Goal: Information Seeking & Learning: Learn about a topic

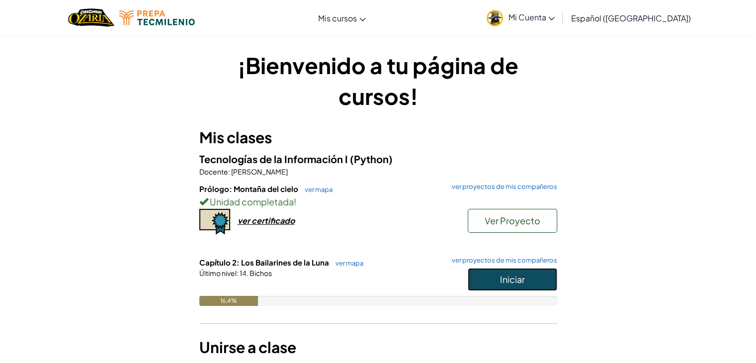
click at [500, 282] on font "Iniciar" at bounding box center [512, 278] width 25 height 11
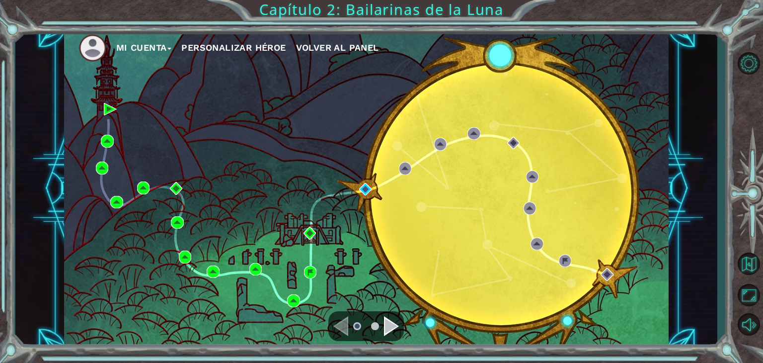
click at [347, 324] on div "Navegar a la página anterior" at bounding box center [341, 326] width 15 height 20
click at [359, 324] on li at bounding box center [357, 326] width 8 height 8
click at [385, 323] on div "Navegar a la página siguiente" at bounding box center [391, 326] width 15 height 20
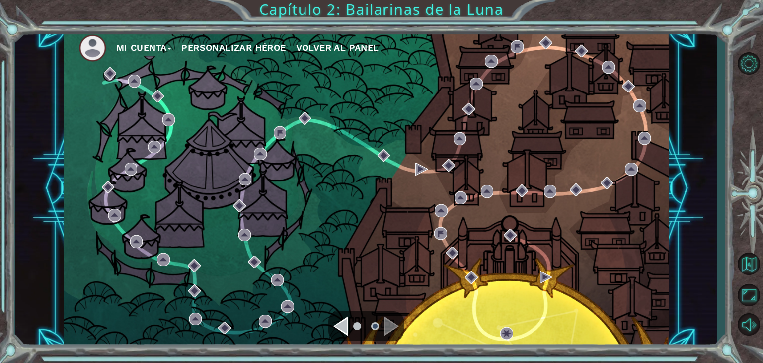
click at [344, 323] on div "Navegar a la página anterior" at bounding box center [341, 326] width 15 height 20
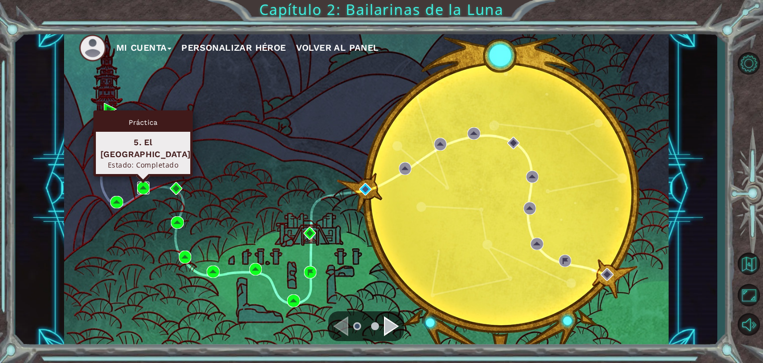
click at [145, 184] on img at bounding box center [143, 187] width 13 height 13
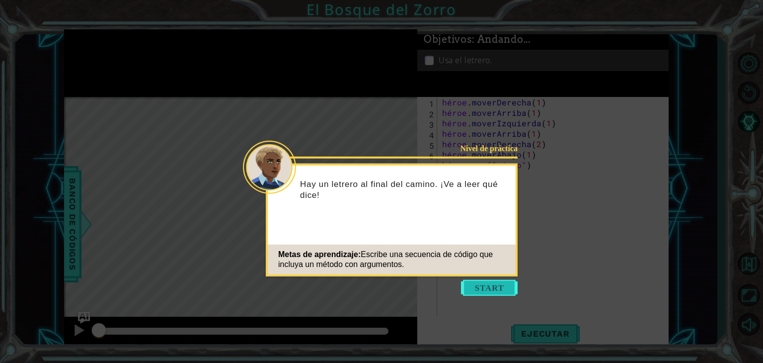
click at [502, 290] on button "Comenzar" at bounding box center [489, 288] width 57 height 16
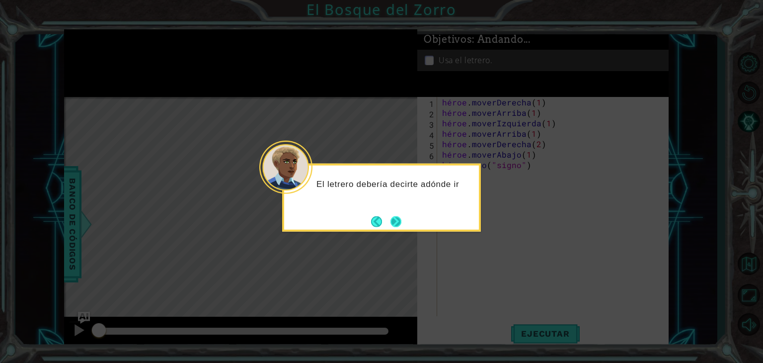
click at [405, 217] on div "El letrero debería decirte adónde ir" at bounding box center [381, 198] width 199 height 68
click at [396, 217] on button "Próximo" at bounding box center [396, 221] width 11 height 11
click at [396, 217] on button "Próximo" at bounding box center [395, 221] width 11 height 11
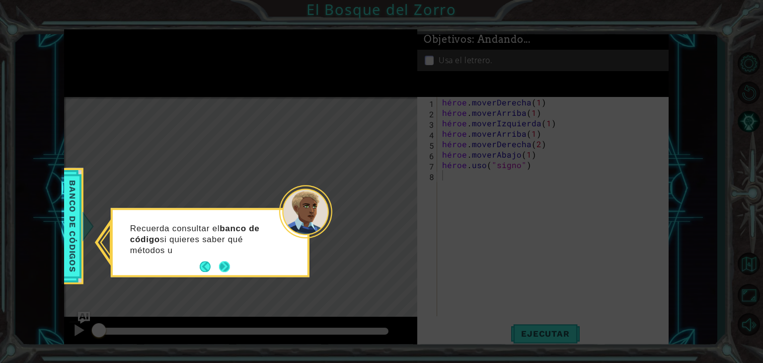
click at [229, 263] on button "Próximo" at bounding box center [224, 266] width 11 height 11
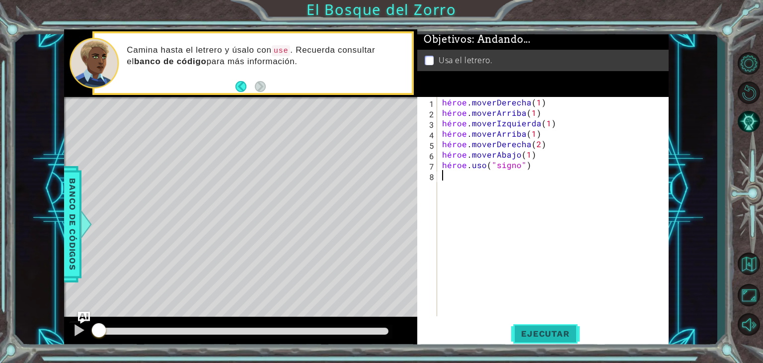
click at [531, 334] on font "Ejecutar" at bounding box center [545, 334] width 48 height 10
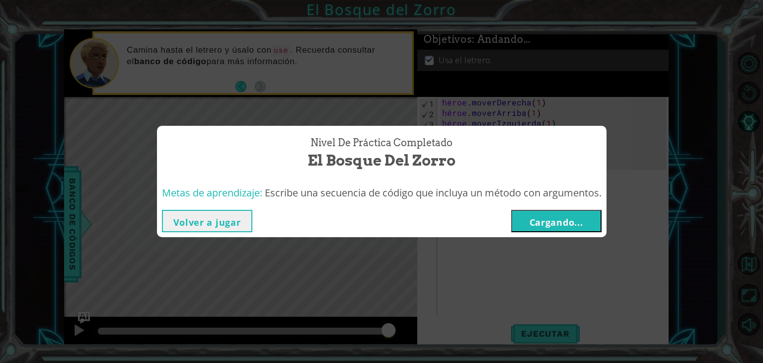
click at [547, 220] on font "Cargando..." at bounding box center [557, 222] width 54 height 12
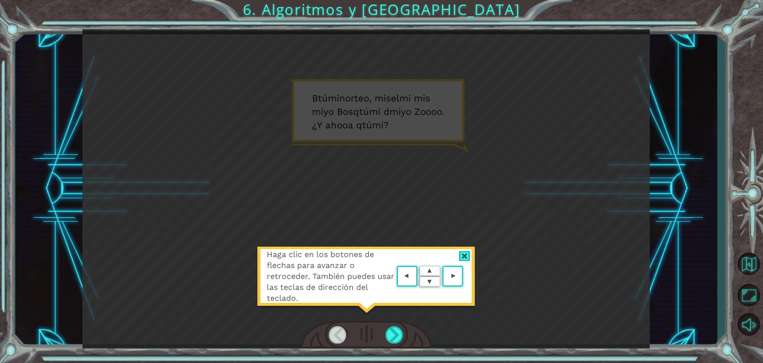
click at [466, 276] on area at bounding box center [466, 276] width 0 height 0
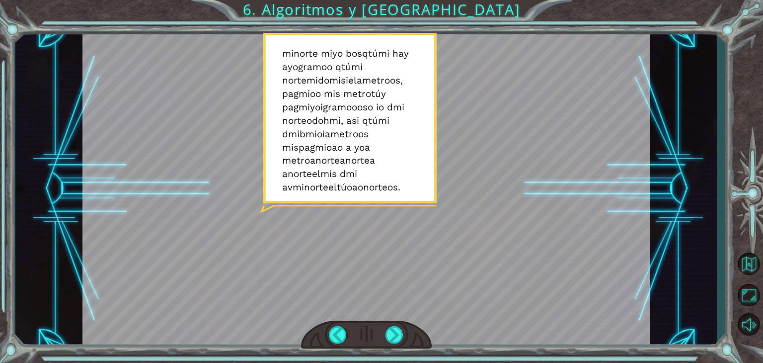
click at [390, 203] on div at bounding box center [367, 188] width 568 height 319
drag, startPoint x: 389, startPoint y: 181, endPoint x: 399, endPoint y: 276, distance: 95.5
click at [399, 276] on div at bounding box center [367, 188] width 568 height 319
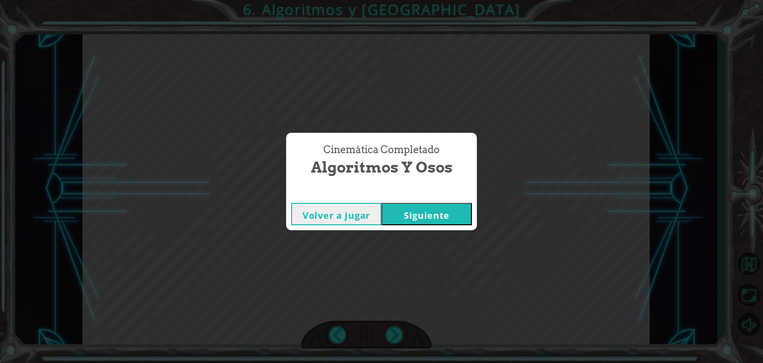
click at [433, 214] on font "Siguiente" at bounding box center [427, 215] width 46 height 12
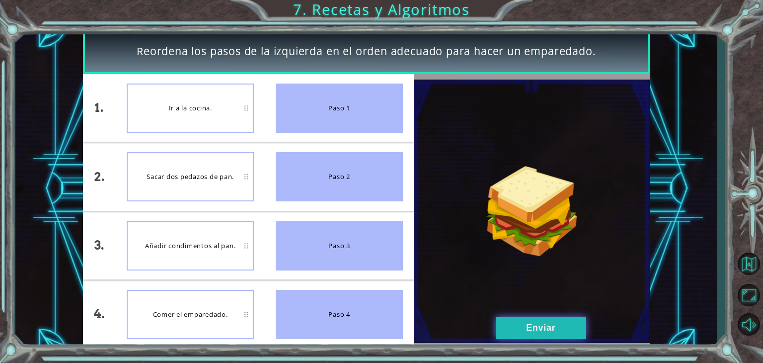
click at [518, 331] on button "Enviar" at bounding box center [541, 328] width 90 height 22
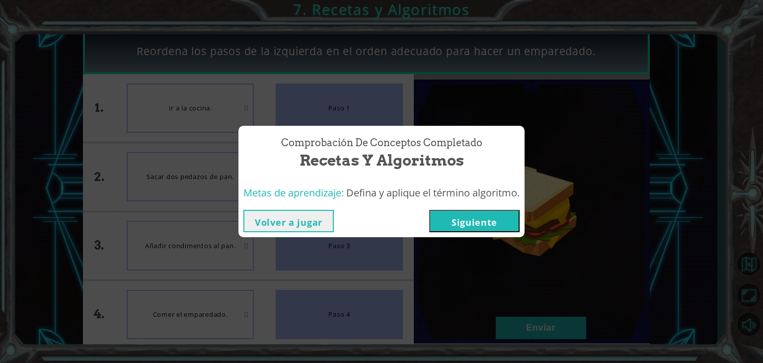
click at [475, 213] on button "Siguiente" at bounding box center [474, 221] width 90 height 22
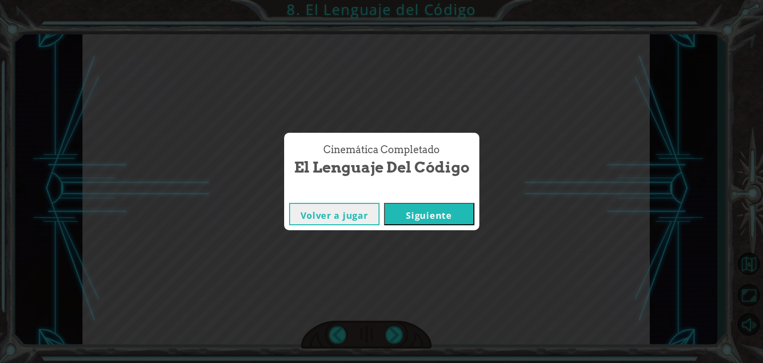
click at [426, 213] on font "Siguiente" at bounding box center [429, 215] width 46 height 12
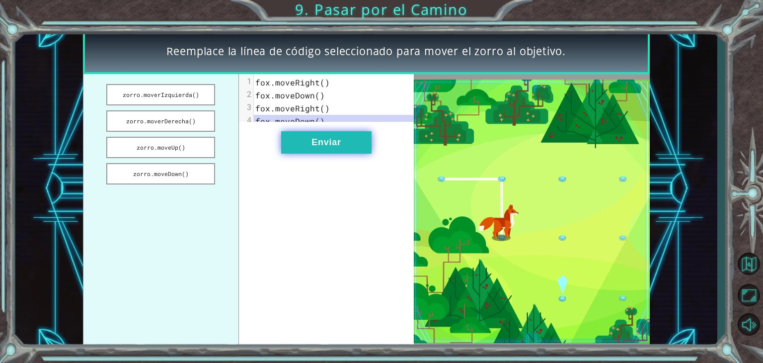
click at [324, 147] on font "Enviar" at bounding box center [326, 142] width 29 height 10
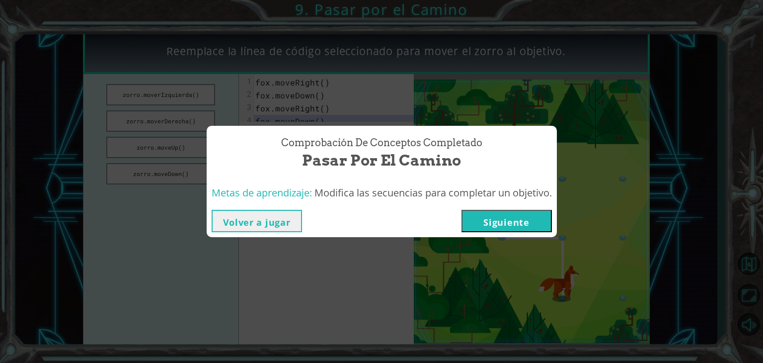
click at [507, 225] on font "Siguiente" at bounding box center [507, 222] width 46 height 12
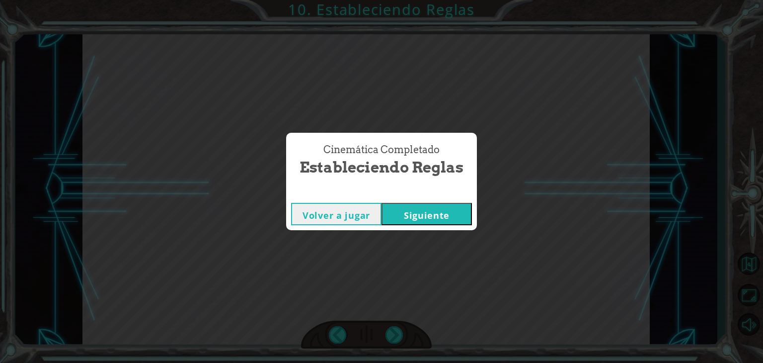
click at [405, 215] on font "Siguiente" at bounding box center [427, 215] width 46 height 12
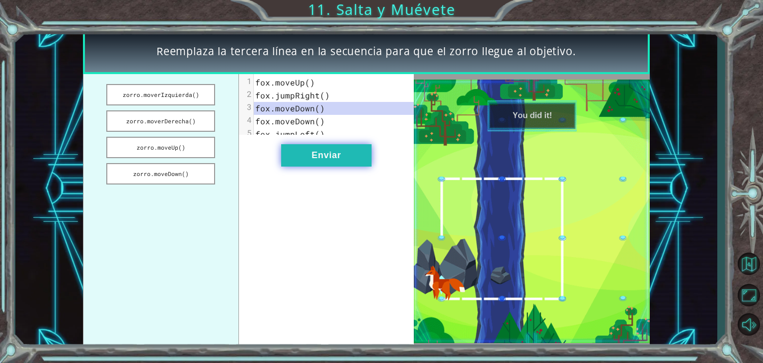
click at [340, 153] on button "Enviar" at bounding box center [326, 155] width 90 height 22
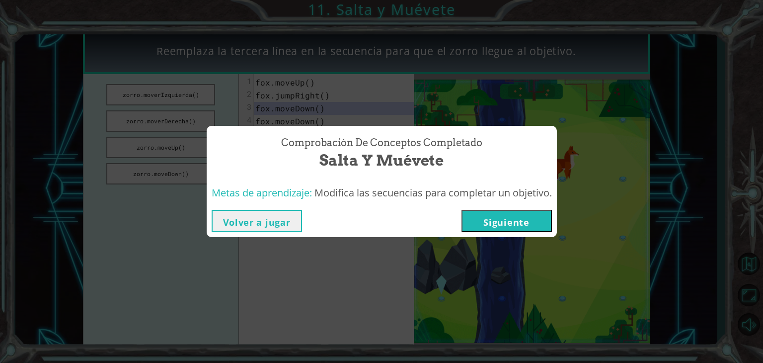
click at [482, 220] on button "Siguiente" at bounding box center [507, 221] width 90 height 22
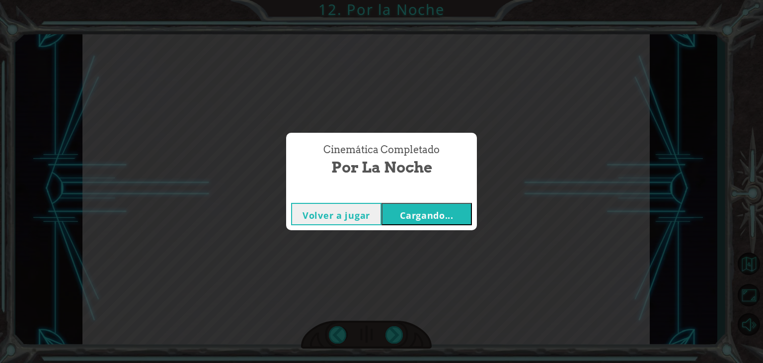
click at [423, 215] on font "Cargando..." at bounding box center [427, 215] width 54 height 12
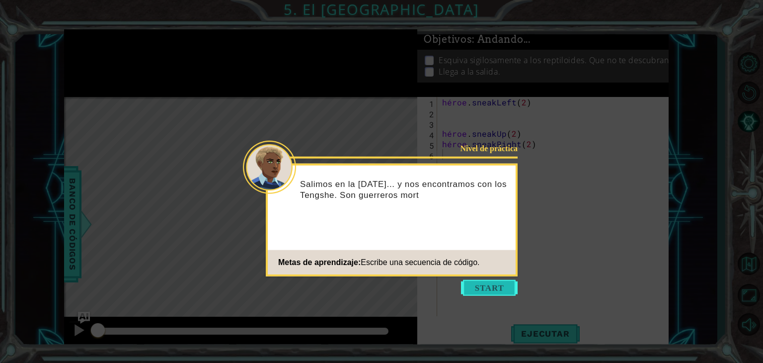
click at [495, 293] on button "Comenzar" at bounding box center [489, 288] width 57 height 16
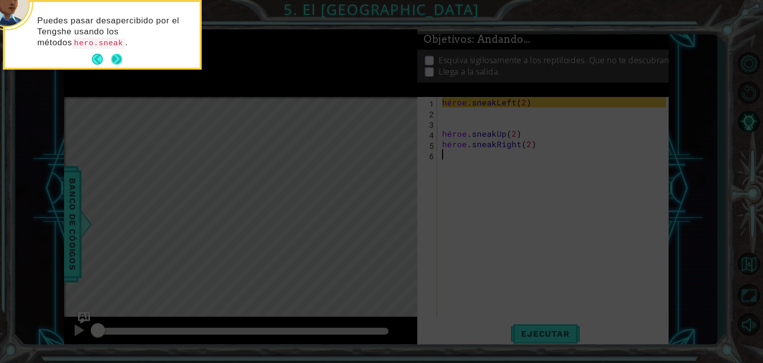
click at [117, 59] on button "Próximo" at bounding box center [116, 59] width 11 height 11
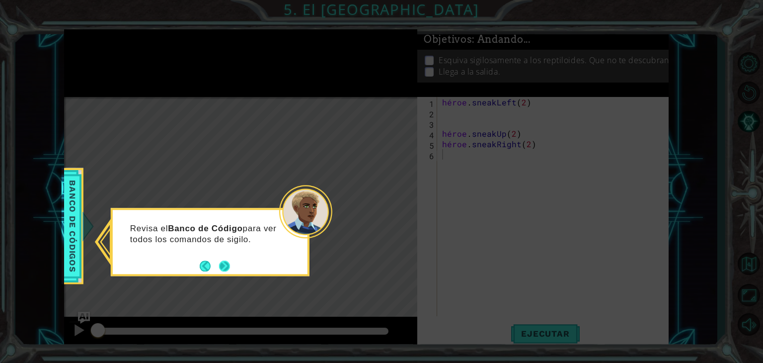
click at [223, 263] on button "Próximo" at bounding box center [224, 265] width 11 height 11
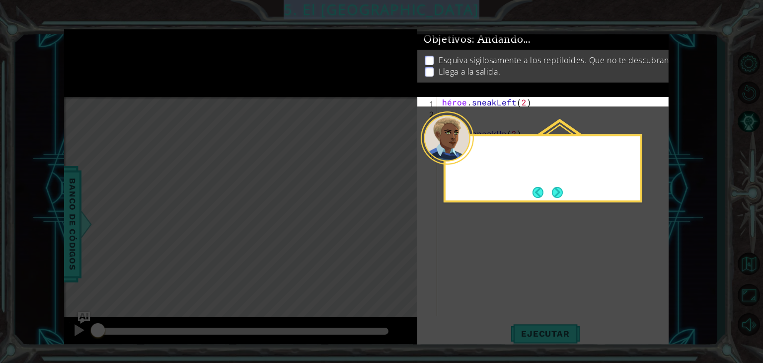
click at [223, 263] on icon at bounding box center [381, 181] width 763 height 363
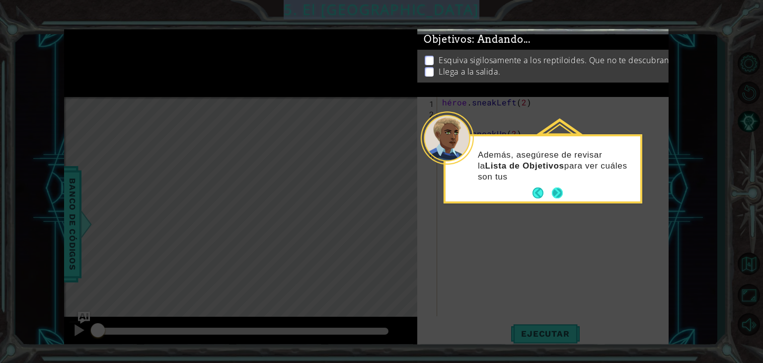
click at [559, 189] on button "Próximo" at bounding box center [557, 193] width 11 height 11
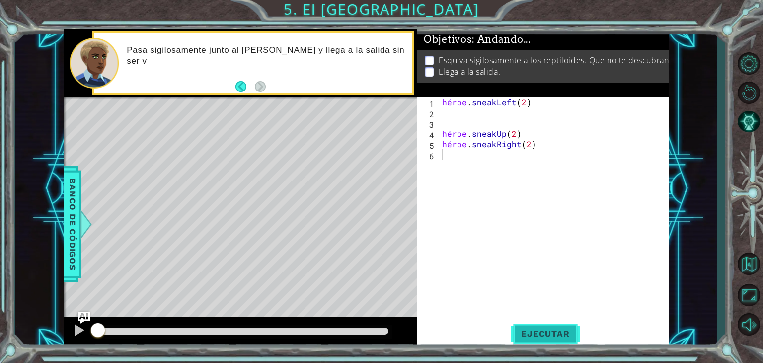
click at [551, 333] on font "Ejecutar" at bounding box center [545, 334] width 48 height 10
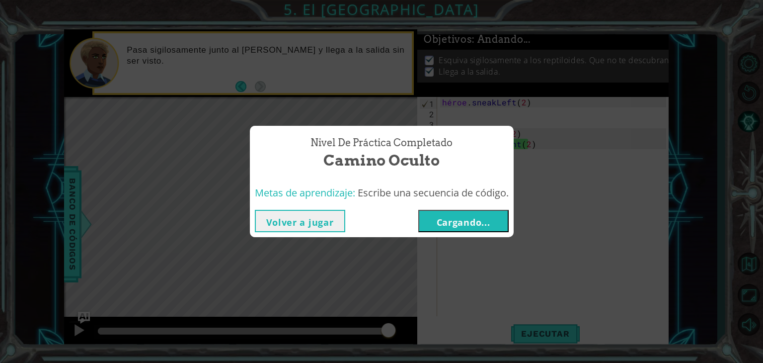
click at [484, 217] on font "Cargando..." at bounding box center [464, 222] width 54 height 12
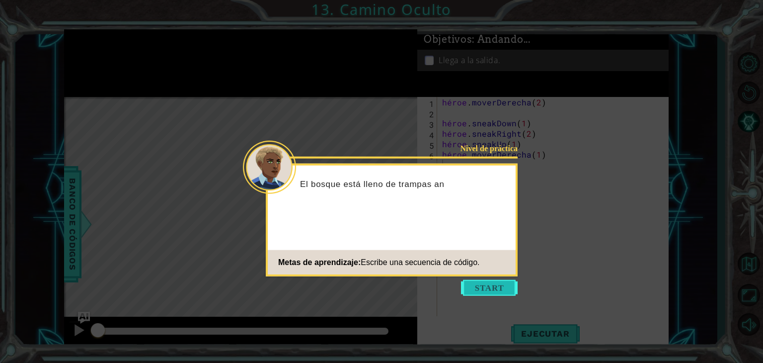
click at [498, 291] on button "Comenzar" at bounding box center [489, 288] width 57 height 16
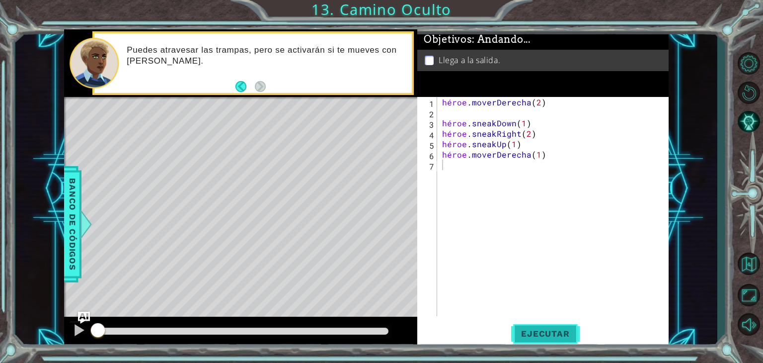
click at [542, 338] on font "Ejecutar" at bounding box center [545, 334] width 48 height 10
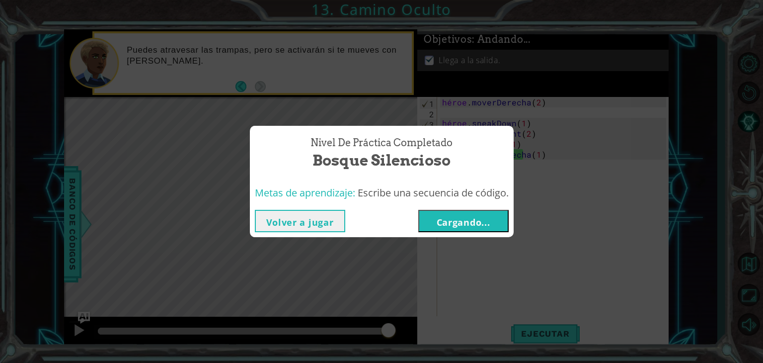
click at [479, 214] on button "Cargando..." at bounding box center [464, 221] width 90 height 22
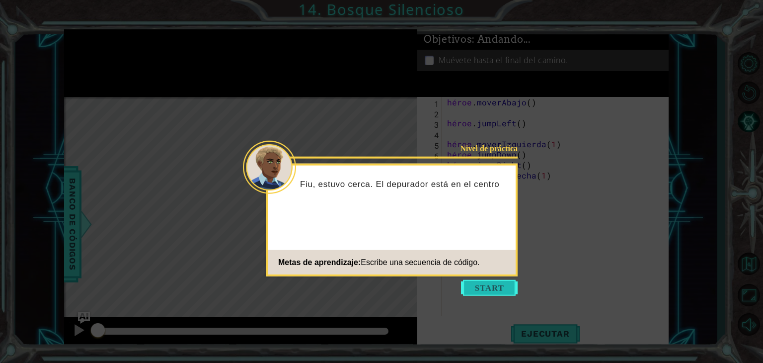
click at [485, 283] on button "Comenzar" at bounding box center [489, 288] width 57 height 16
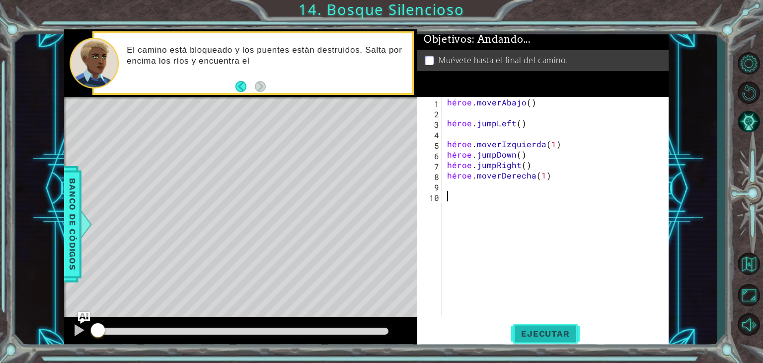
click at [547, 335] on font "Ejecutar" at bounding box center [545, 334] width 48 height 10
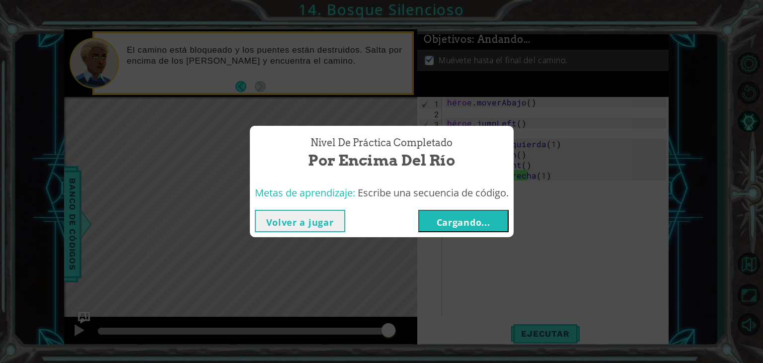
click at [479, 223] on font "Cargando..." at bounding box center [464, 222] width 54 height 12
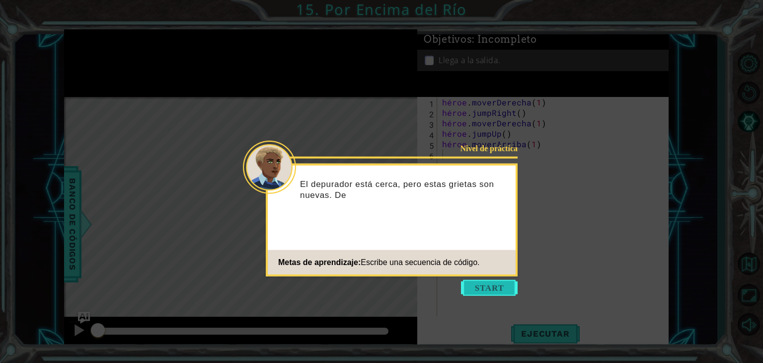
click at [495, 285] on button "Comenzar" at bounding box center [489, 288] width 57 height 16
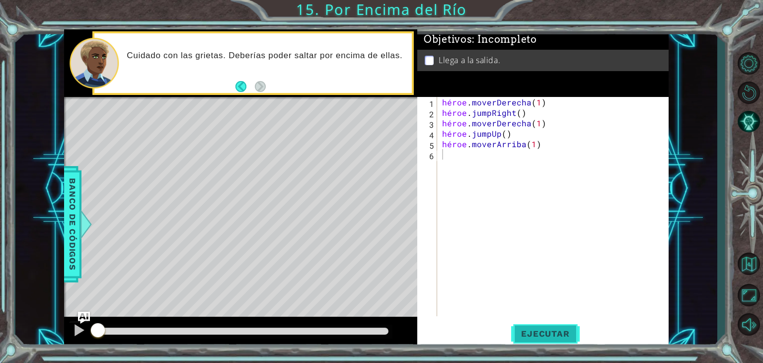
click at [545, 327] on button "Ejecutar" at bounding box center [545, 333] width 68 height 25
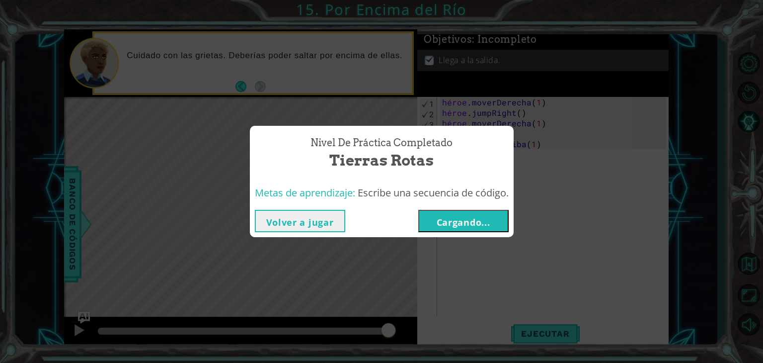
click at [479, 211] on button "Cargando..." at bounding box center [464, 221] width 90 height 22
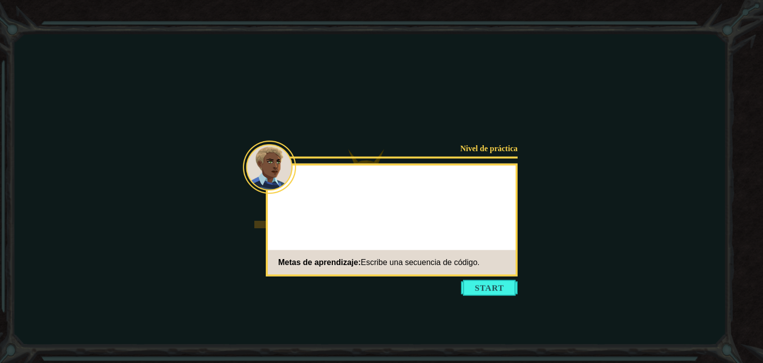
click at [479, 211] on div "Nivel de práctica Metas de aprendizaje: Escribe una secuencia de código." at bounding box center [392, 220] width 252 height 113
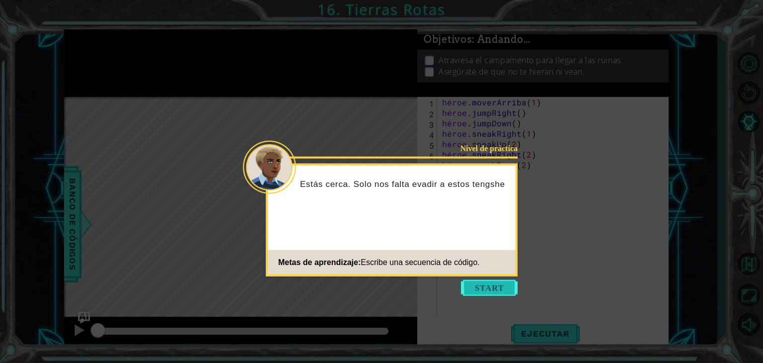
click at [477, 293] on button "Comenzar" at bounding box center [489, 288] width 57 height 16
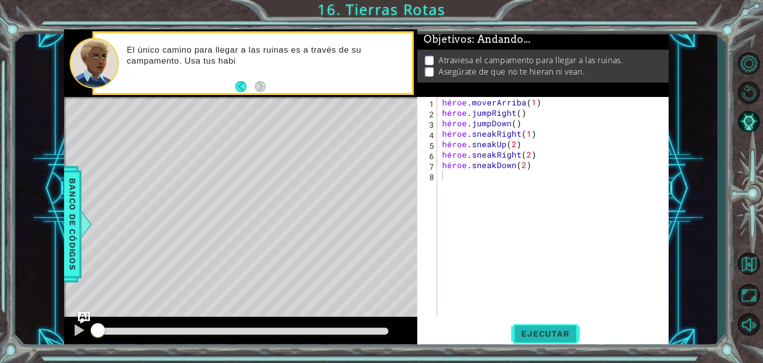
click at [535, 337] on font "Ejecutar" at bounding box center [545, 334] width 48 height 10
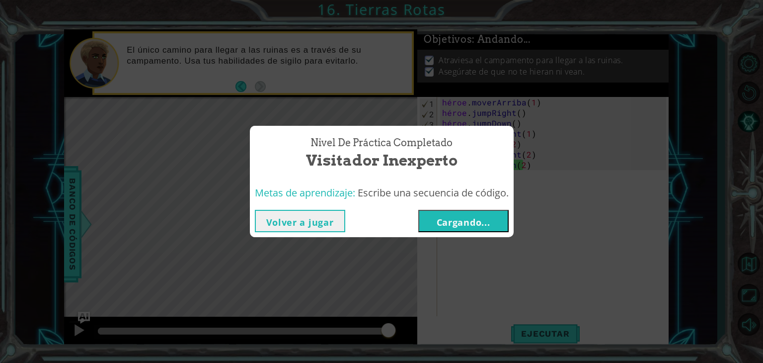
click at [450, 218] on font "Cargando..." at bounding box center [464, 222] width 54 height 12
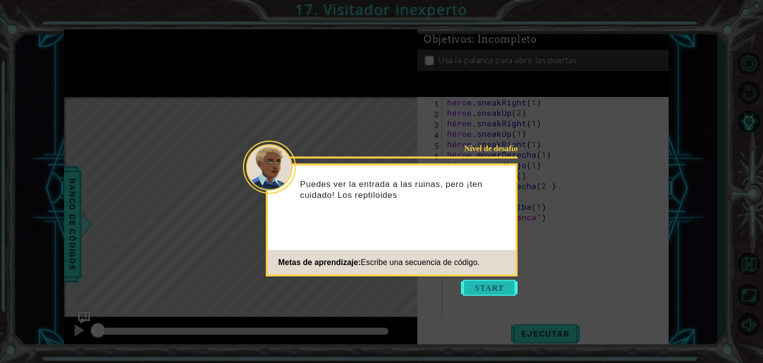
click at [487, 289] on button "Comenzar" at bounding box center [489, 288] width 57 height 16
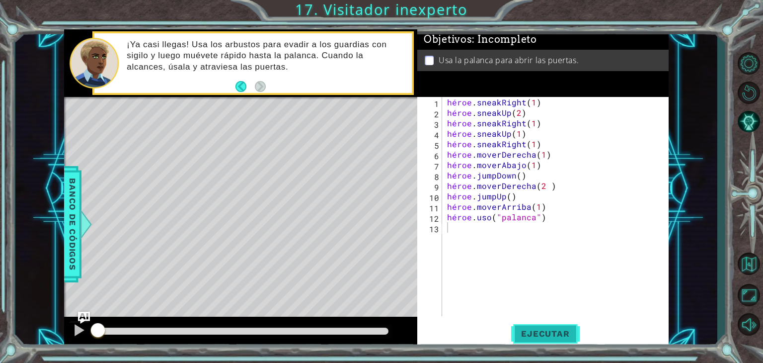
click at [550, 329] on font "Ejecutar" at bounding box center [545, 334] width 48 height 10
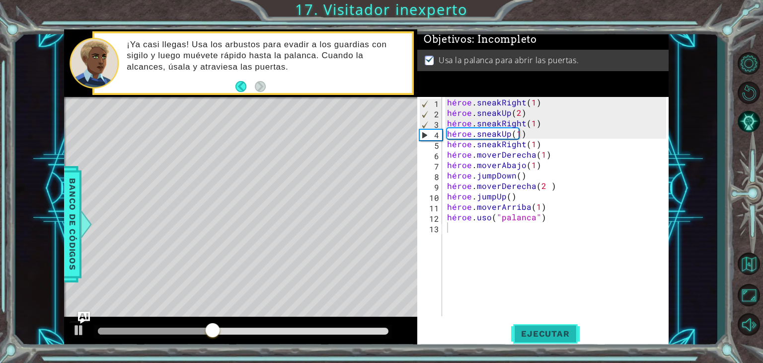
click at [550, 329] on font "Ejecutar" at bounding box center [545, 334] width 48 height 10
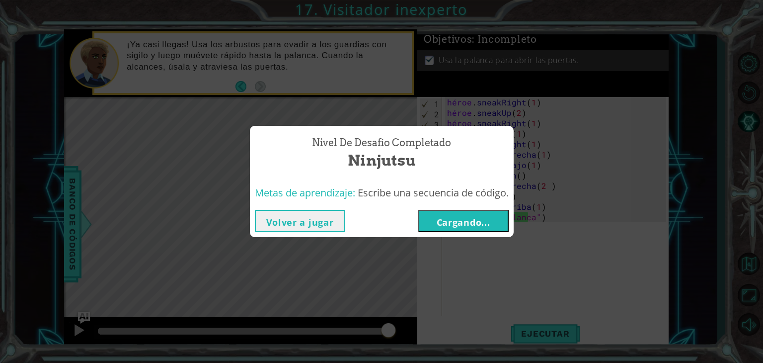
click at [491, 221] on font "Cargando..." at bounding box center [464, 222] width 54 height 12
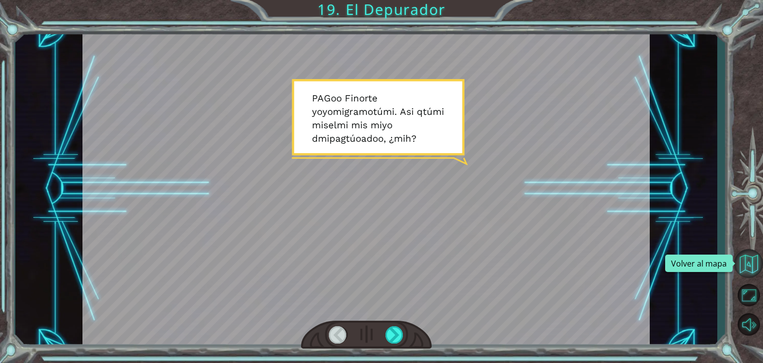
click at [750, 260] on button "Volver al mapa" at bounding box center [749, 263] width 29 height 29
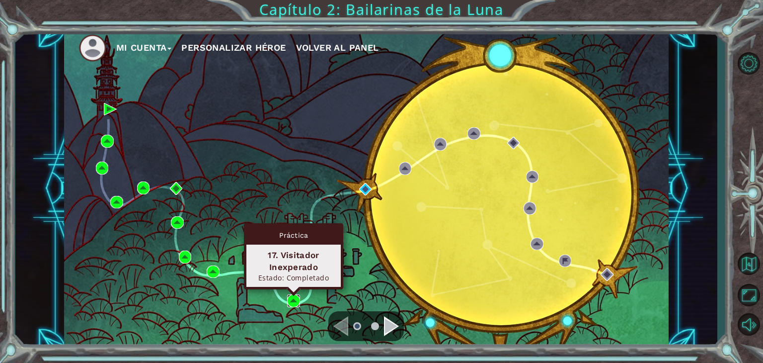
click at [293, 300] on img at bounding box center [293, 300] width 13 height 13
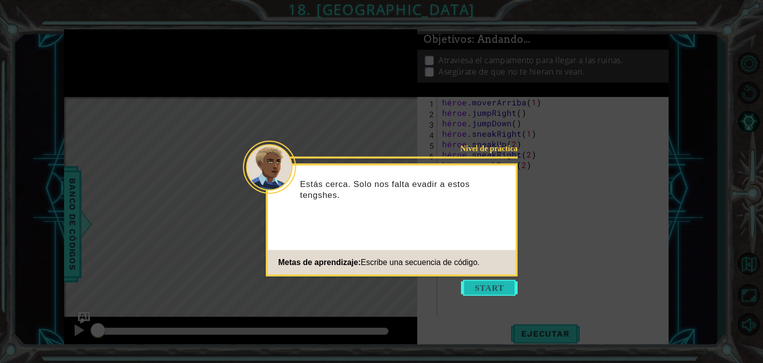
click at [476, 286] on button "Comenzar" at bounding box center [489, 288] width 57 height 16
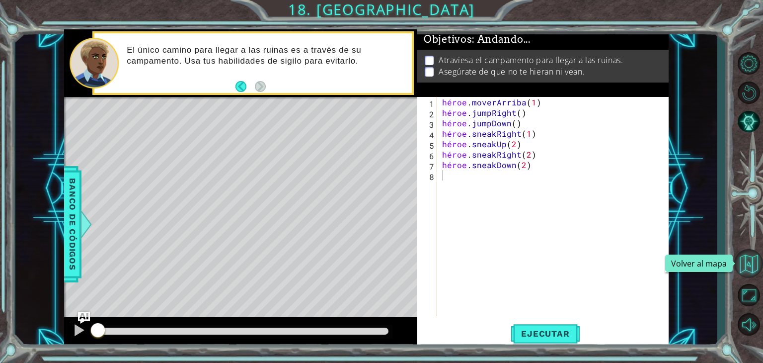
click at [742, 271] on button "Volver al mapa" at bounding box center [749, 263] width 29 height 29
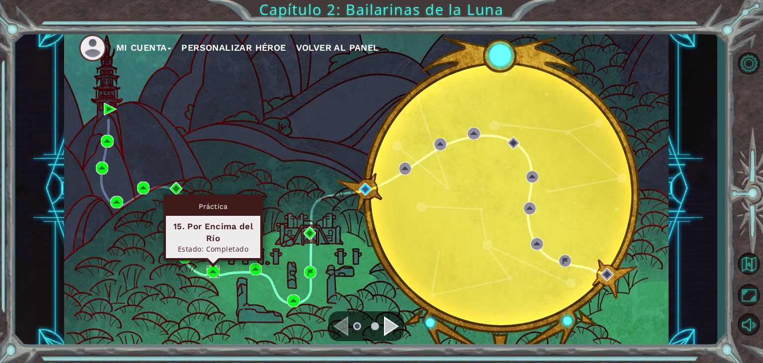
click at [214, 268] on img at bounding box center [213, 271] width 13 height 13
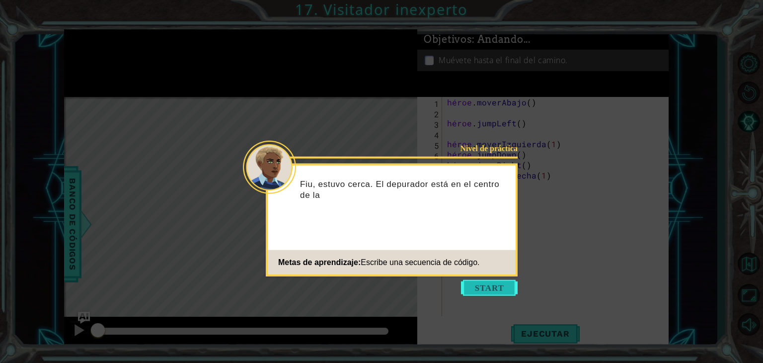
click at [491, 285] on button "Comenzar" at bounding box center [489, 288] width 57 height 16
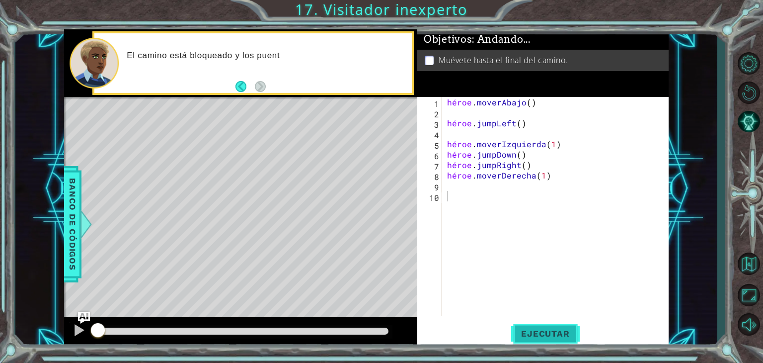
click at [541, 337] on font "Ejecutar" at bounding box center [545, 334] width 48 height 10
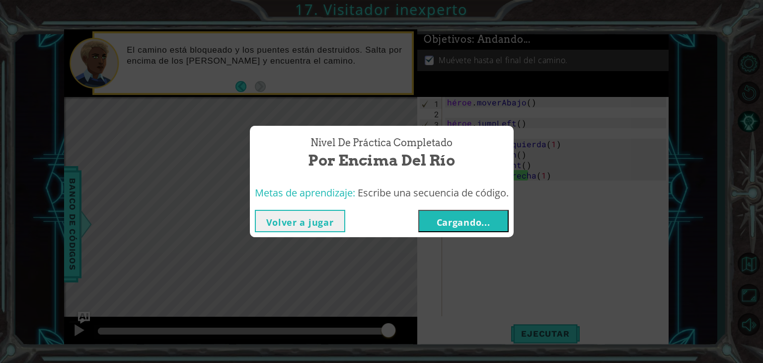
click at [464, 222] on font "Cargando..." at bounding box center [464, 222] width 54 height 12
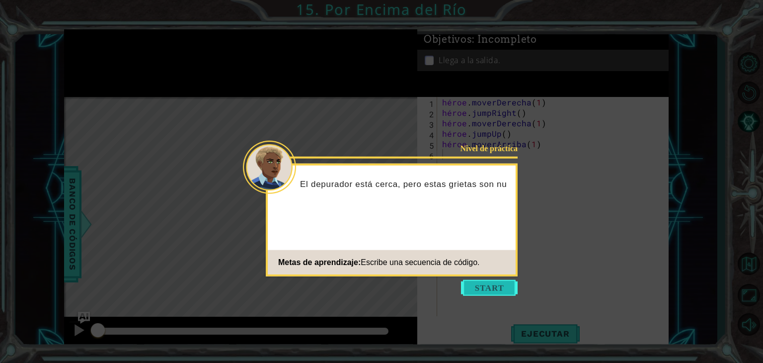
click at [497, 289] on button "Comenzar" at bounding box center [489, 288] width 57 height 16
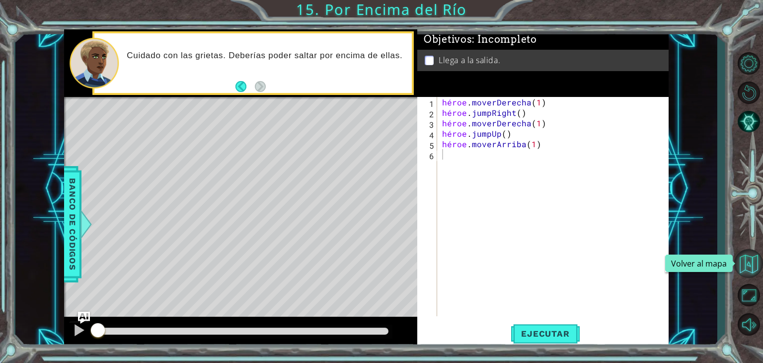
click at [750, 262] on button "Volver al mapa" at bounding box center [749, 263] width 29 height 29
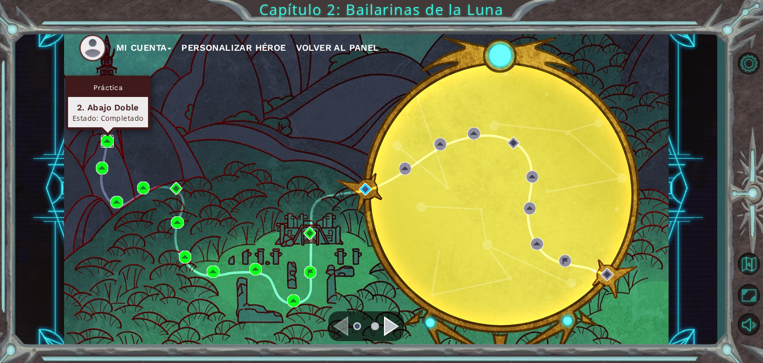
click at [104, 140] on img at bounding box center [107, 141] width 13 height 13
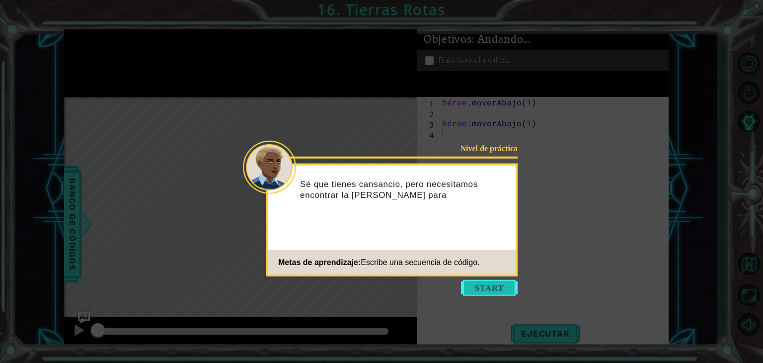
click at [489, 285] on button "Comenzar" at bounding box center [489, 288] width 57 height 16
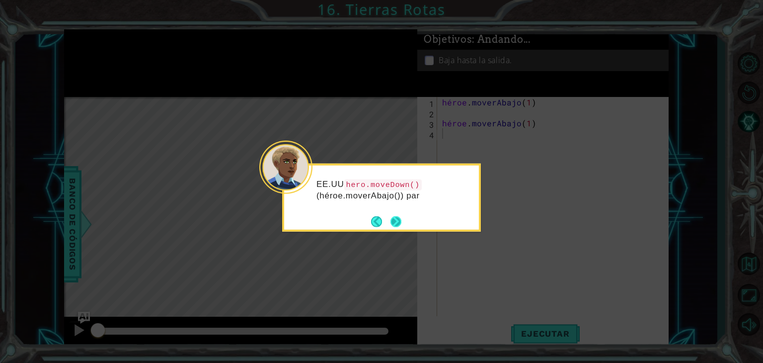
click at [394, 216] on button "Próximo" at bounding box center [396, 221] width 11 height 11
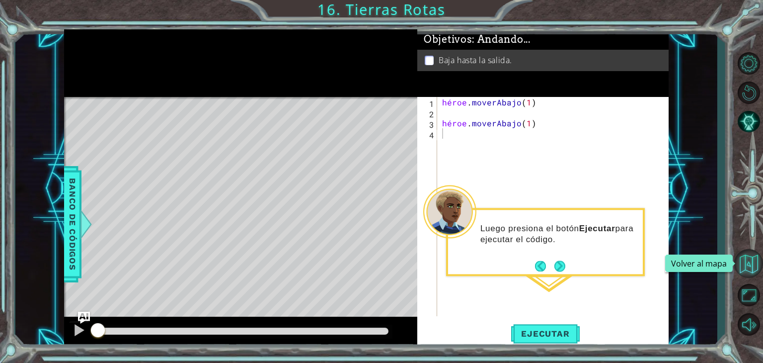
click at [751, 270] on button "Volver al mapa" at bounding box center [749, 263] width 29 height 29
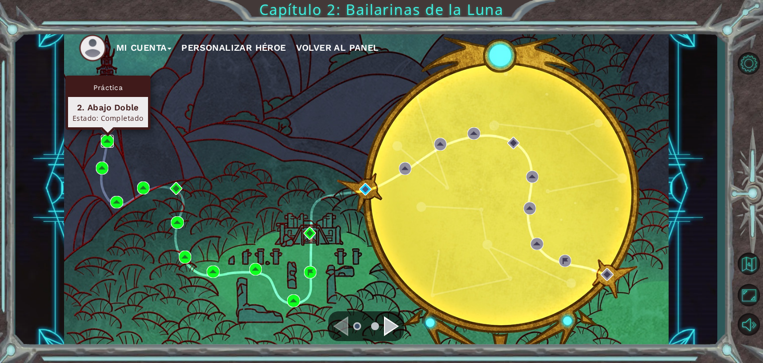
click at [107, 138] on img at bounding box center [107, 141] width 13 height 13
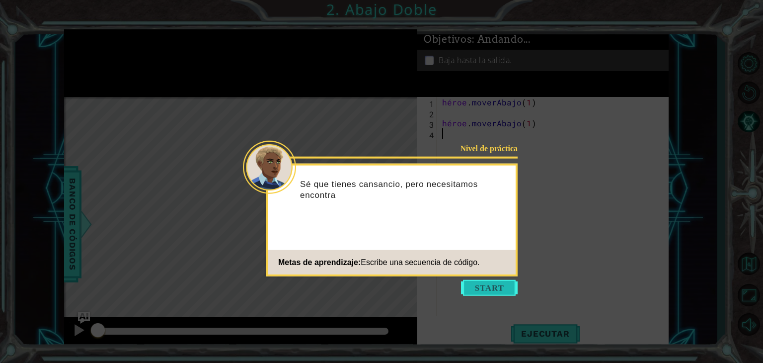
click at [486, 287] on button "Comenzar" at bounding box center [489, 288] width 57 height 16
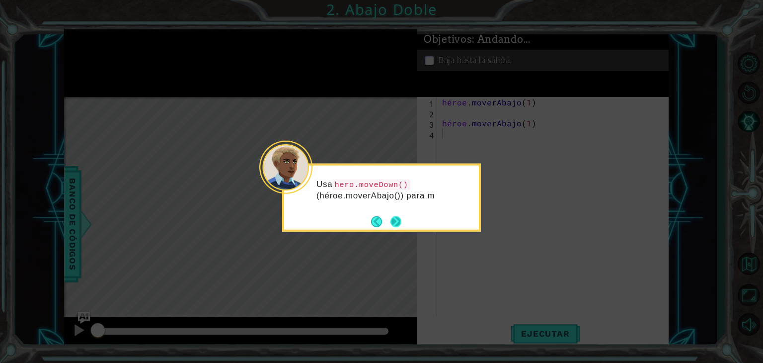
click at [399, 223] on button "Próximo" at bounding box center [396, 221] width 11 height 11
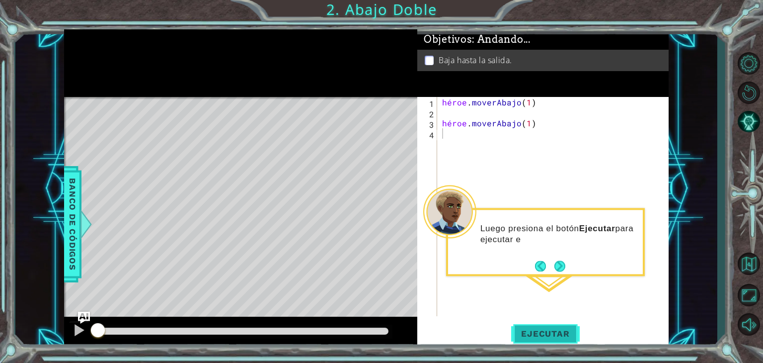
click at [560, 334] on font "Ejecutar" at bounding box center [545, 334] width 48 height 10
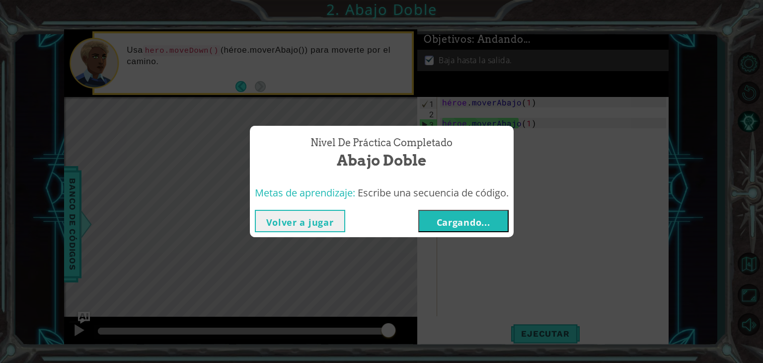
click at [477, 213] on button "Cargando..." at bounding box center [464, 221] width 90 height 22
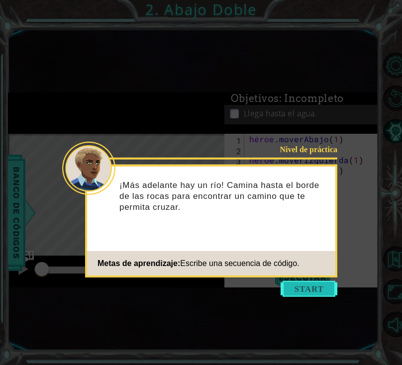
click at [303, 291] on button "Comenzar" at bounding box center [308, 289] width 57 height 16
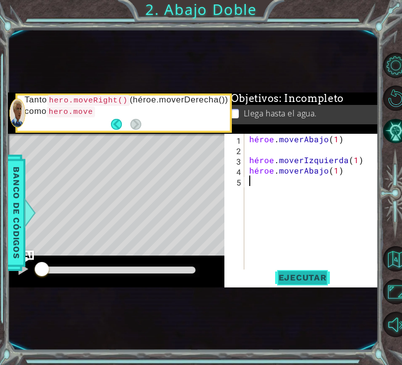
click at [305, 271] on button "Ejecutar" at bounding box center [302, 277] width 68 height 15
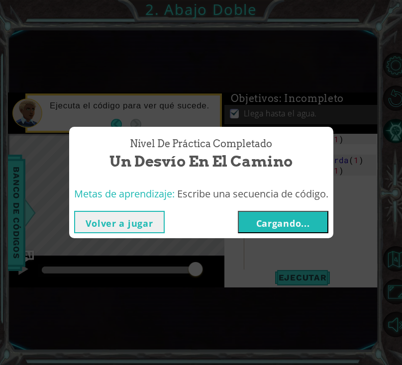
click at [294, 217] on font "Cargando..." at bounding box center [283, 223] width 54 height 12
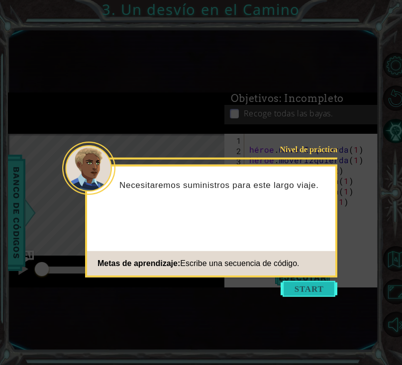
click at [321, 287] on button "Comenzar" at bounding box center [308, 289] width 57 height 16
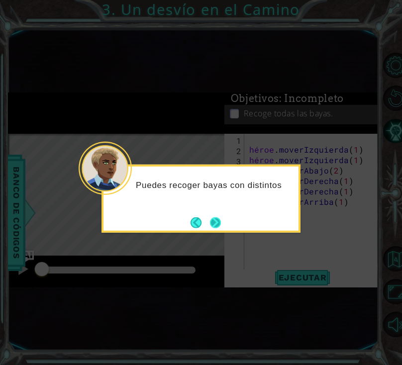
click at [215, 223] on button "Próximo" at bounding box center [215, 222] width 11 height 11
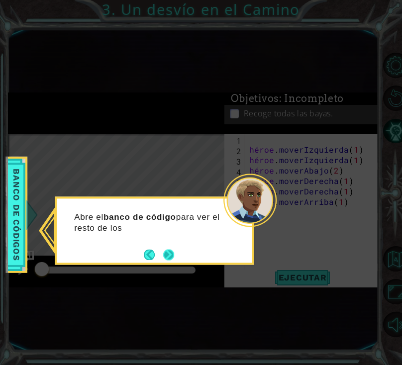
click at [164, 257] on button "Próximo" at bounding box center [168, 254] width 11 height 11
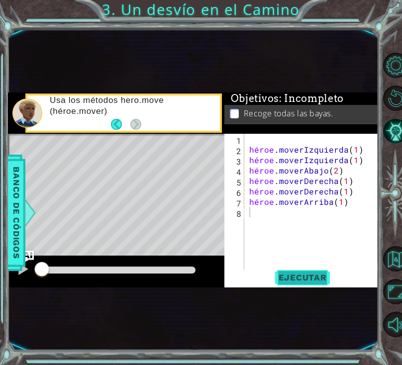
click at [298, 279] on font "Ejecutar" at bounding box center [302, 277] width 48 height 10
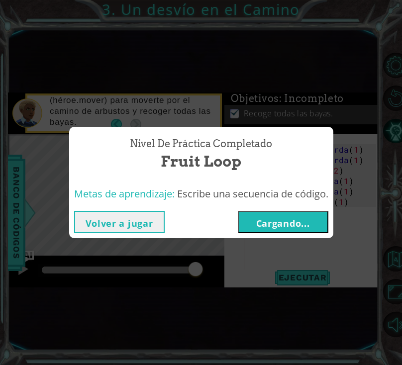
click at [290, 229] on button "Cargando..." at bounding box center [283, 222] width 90 height 22
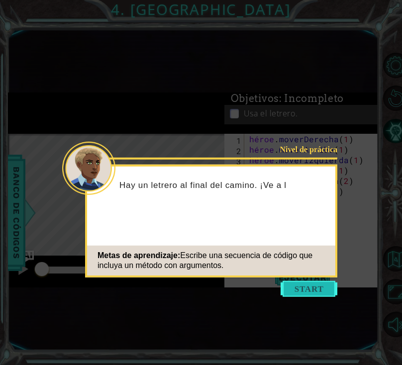
click at [312, 293] on button "Comenzar" at bounding box center [308, 289] width 57 height 16
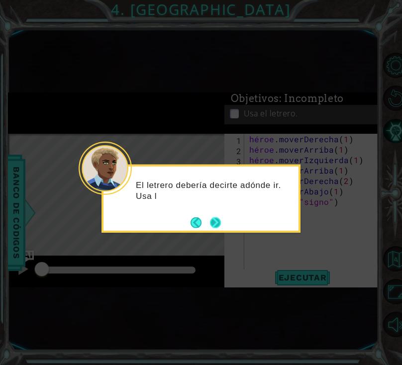
click at [214, 222] on button "Próximo" at bounding box center [215, 222] width 11 height 11
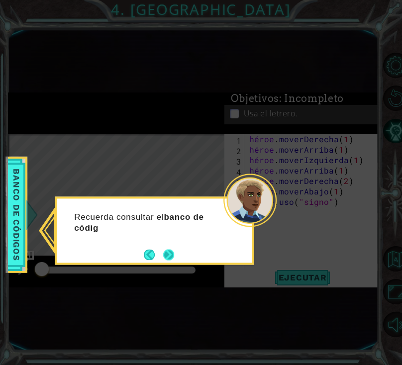
click at [169, 254] on button "Próximo" at bounding box center [168, 254] width 11 height 11
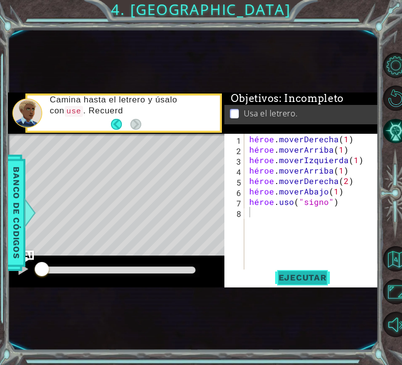
click at [287, 274] on font "Ejecutar" at bounding box center [302, 277] width 48 height 10
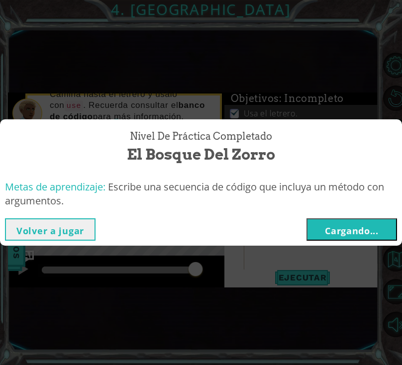
click at [336, 228] on font "Cargando..." at bounding box center [352, 231] width 54 height 12
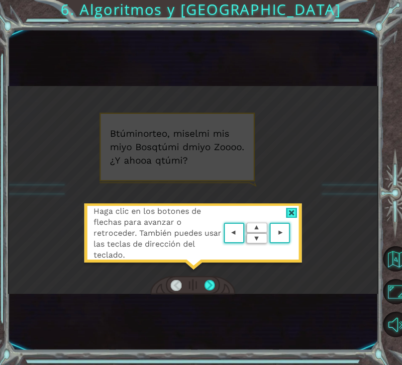
click at [292, 233] on area at bounding box center [292, 233] width 0 height 0
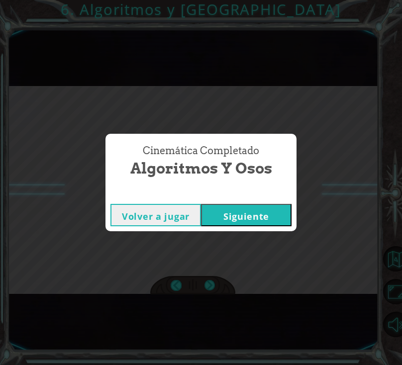
click at [268, 216] on button "Siguiente" at bounding box center [246, 215] width 90 height 22
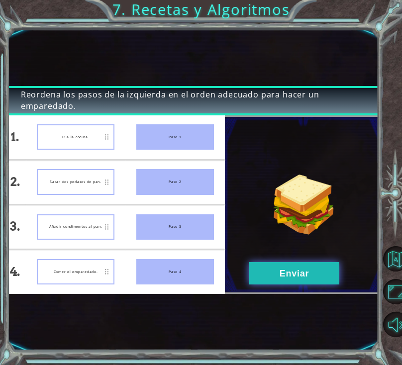
click at [311, 275] on button "Enviar" at bounding box center [294, 273] width 90 height 22
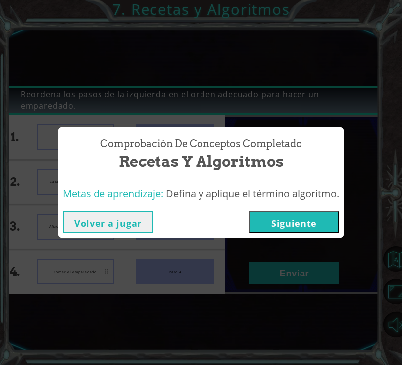
click at [306, 221] on font "Siguiente" at bounding box center [294, 223] width 46 height 12
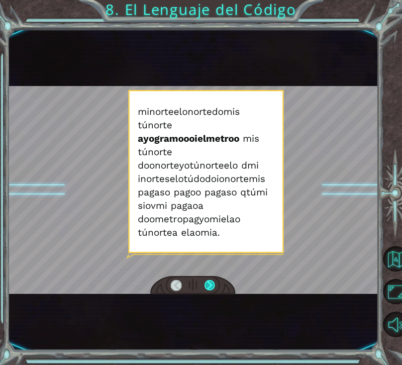
click at [208, 285] on div at bounding box center [209, 285] width 11 height 11
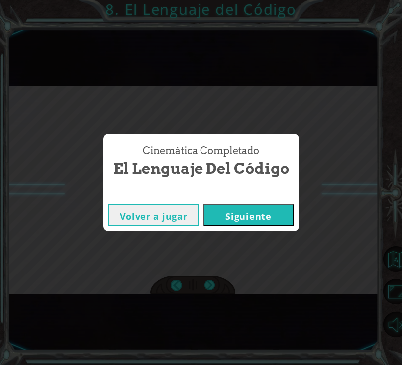
click at [239, 219] on font "Siguiente" at bounding box center [248, 216] width 46 height 12
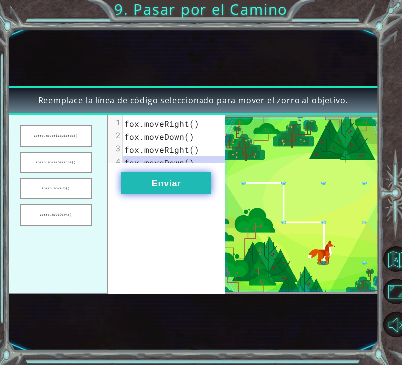
click at [150, 190] on button "Enviar" at bounding box center [166, 183] width 90 height 22
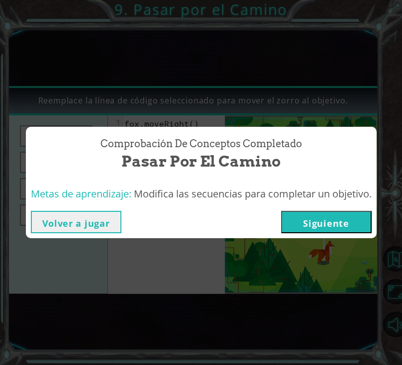
click at [309, 229] on button "Siguiente" at bounding box center [326, 222] width 90 height 22
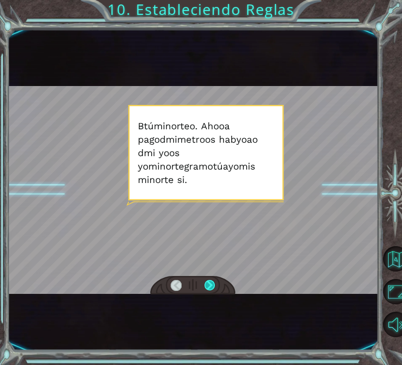
click at [204, 280] on div at bounding box center [209, 285] width 11 height 11
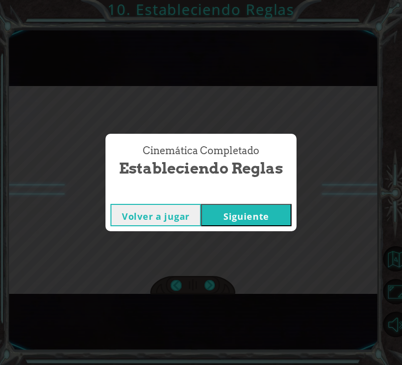
click at [244, 207] on button "Siguiente" at bounding box center [246, 215] width 90 height 22
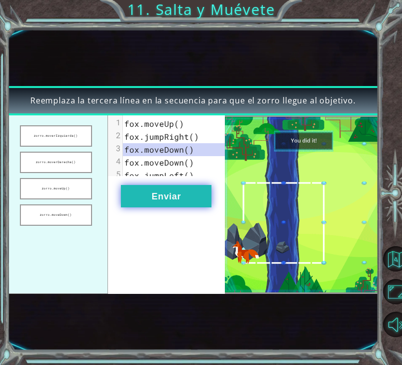
click at [187, 207] on button "Enviar" at bounding box center [166, 196] width 90 height 22
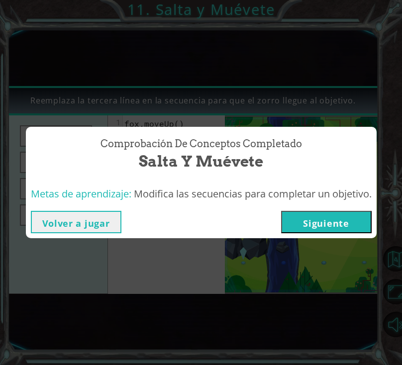
click at [343, 223] on font "Siguiente" at bounding box center [326, 223] width 46 height 12
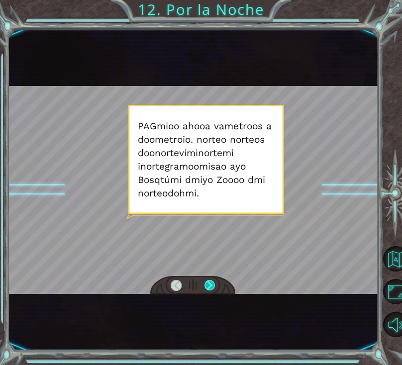
click at [210, 287] on div at bounding box center [209, 285] width 11 height 11
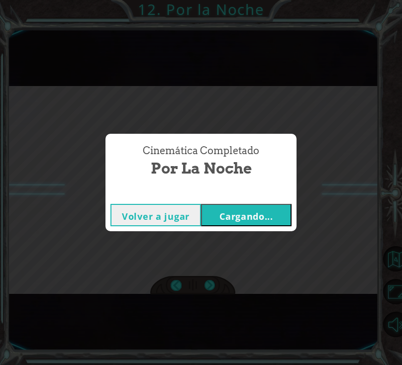
click at [248, 207] on button "Cargando..." at bounding box center [246, 215] width 90 height 22
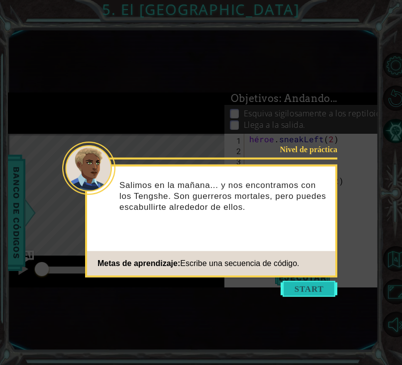
click at [312, 285] on button "Comenzar" at bounding box center [308, 289] width 57 height 16
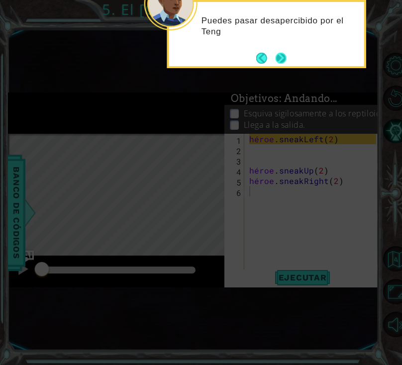
click at [277, 60] on button "Próximo" at bounding box center [280, 58] width 11 height 11
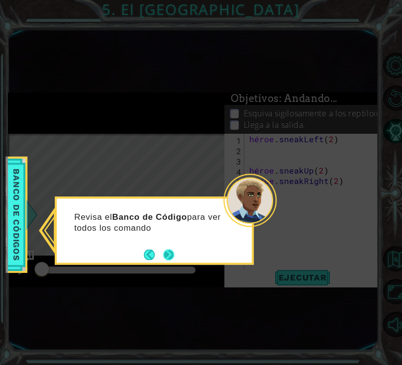
click at [171, 250] on button "Próximo" at bounding box center [168, 254] width 11 height 11
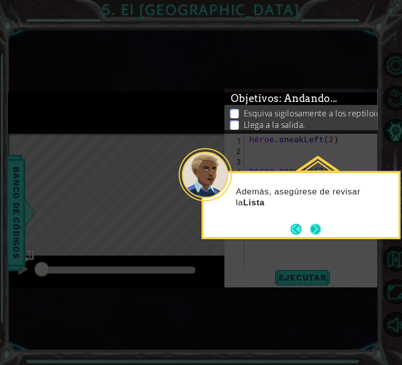
click at [322, 222] on button "Próximo" at bounding box center [315, 229] width 15 height 15
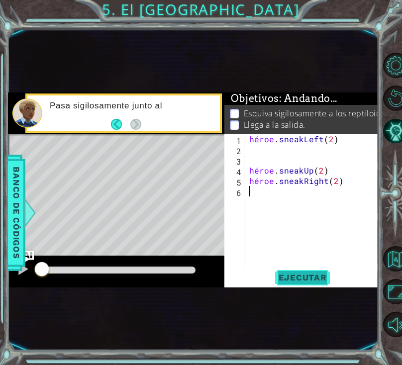
click at [323, 279] on font "Ejecutar" at bounding box center [302, 277] width 48 height 10
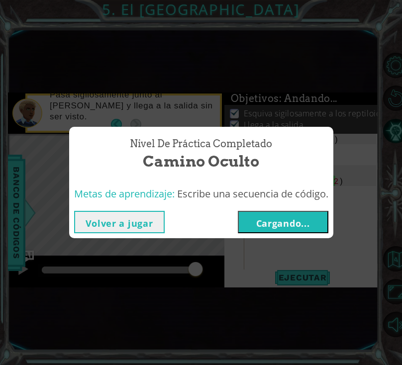
click at [302, 227] on font "Cargando..." at bounding box center [283, 223] width 54 height 12
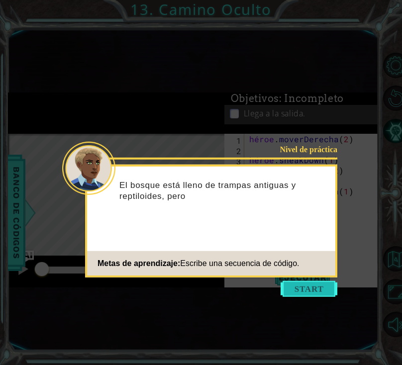
click at [310, 287] on button "Comenzar" at bounding box center [308, 289] width 57 height 16
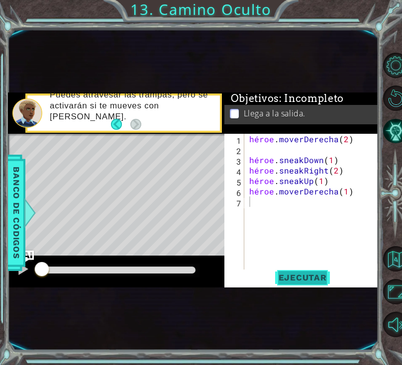
click at [315, 280] on font "Ejecutar" at bounding box center [302, 277] width 48 height 10
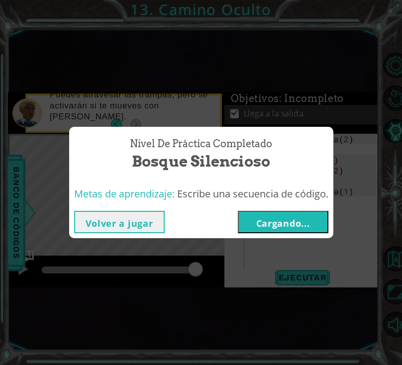
click at [280, 217] on font "Cargando..." at bounding box center [283, 223] width 54 height 12
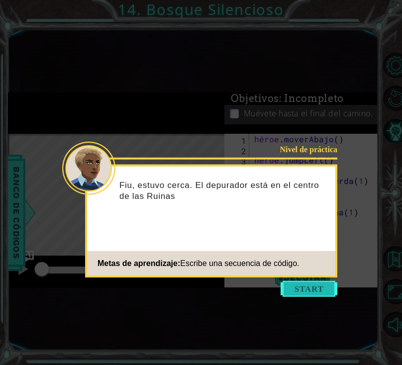
click at [315, 287] on button "Comenzar" at bounding box center [308, 289] width 57 height 16
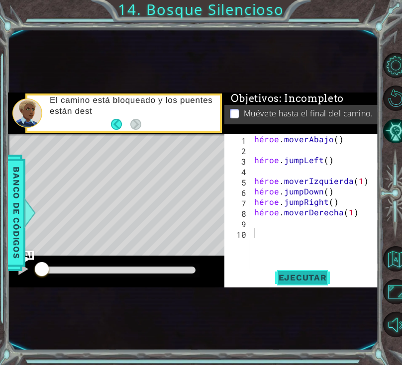
click at [315, 274] on font "Ejecutar" at bounding box center [302, 277] width 48 height 10
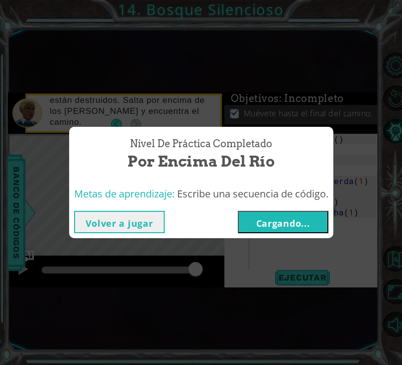
click at [312, 274] on div "Nivel de práctica Completado Por Encima del Río Metas de aprendizaje: Escribe u…" at bounding box center [201, 182] width 402 height 365
click at [294, 213] on button "Cargando..." at bounding box center [283, 222] width 90 height 22
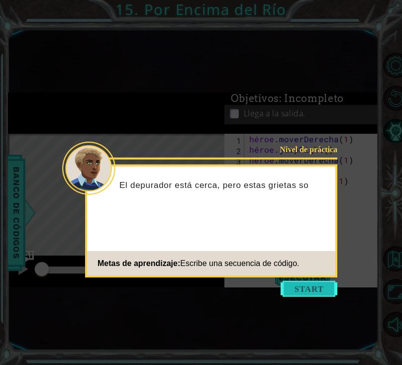
click at [298, 288] on button "Comenzar" at bounding box center [308, 289] width 57 height 16
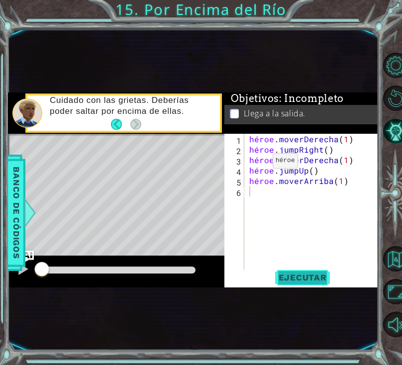
click at [305, 273] on font "Ejecutar" at bounding box center [302, 277] width 48 height 10
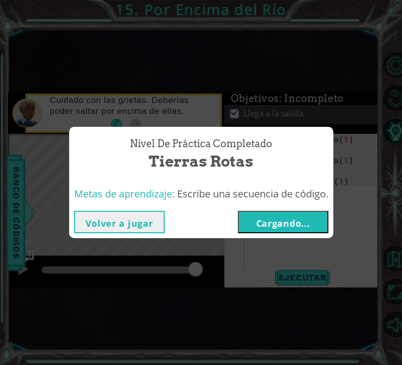
click at [304, 217] on font "Cargando..." at bounding box center [283, 223] width 54 height 12
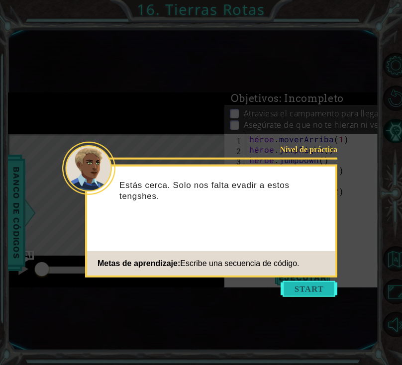
click at [314, 289] on button "Comenzar" at bounding box center [308, 289] width 57 height 16
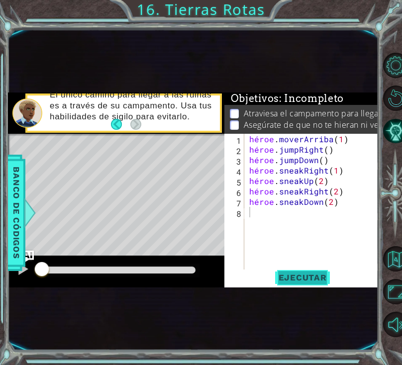
click at [315, 277] on font "Ejecutar" at bounding box center [302, 277] width 48 height 10
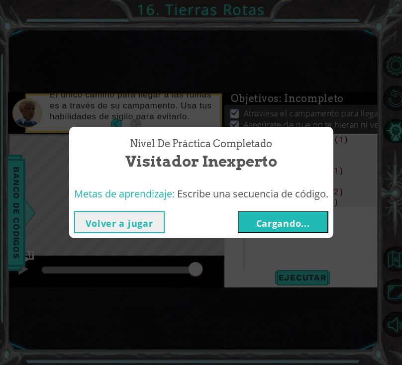
click at [317, 221] on button "Cargando..." at bounding box center [283, 222] width 90 height 22
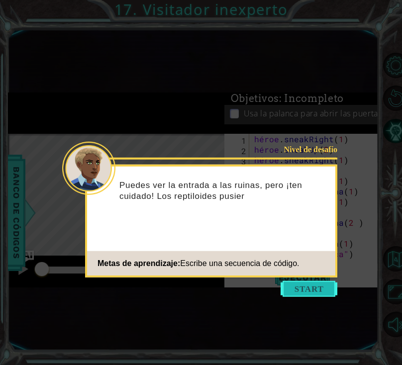
click at [319, 281] on button "Comenzar" at bounding box center [308, 289] width 57 height 16
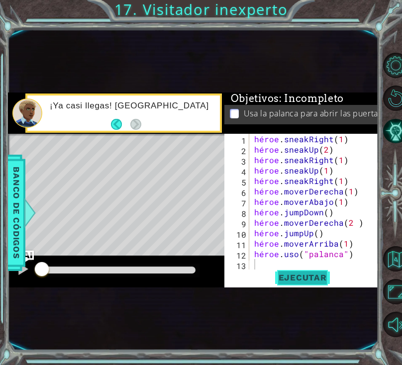
click at [319, 281] on font "Ejecutar" at bounding box center [302, 277] width 48 height 10
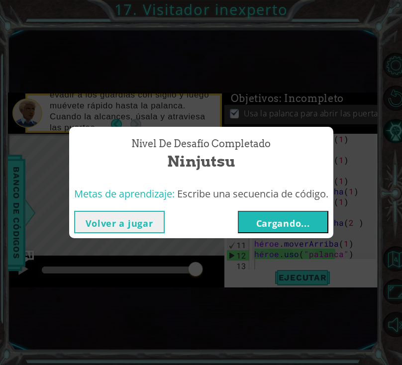
click at [292, 217] on font "Cargando..." at bounding box center [283, 223] width 54 height 12
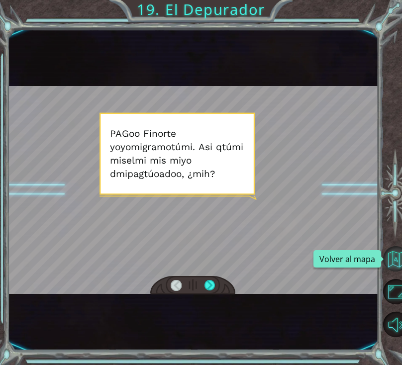
click at [391, 254] on button "Volver al mapa" at bounding box center [395, 258] width 25 height 25
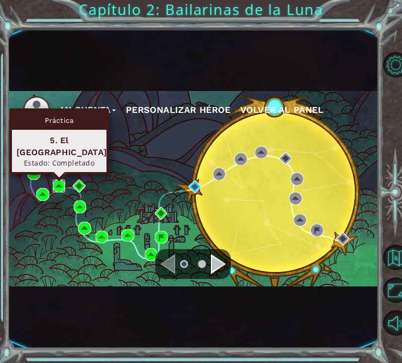
click at [62, 184] on img at bounding box center [59, 185] width 13 height 13
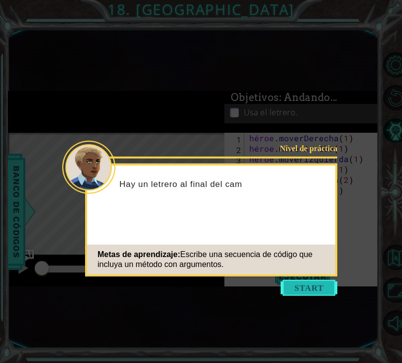
click at [310, 286] on button "Comenzar" at bounding box center [308, 288] width 57 height 16
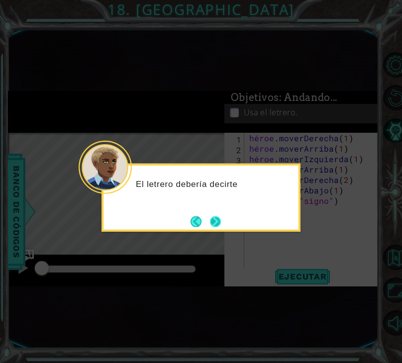
click at [215, 218] on button "Próximo" at bounding box center [215, 221] width 11 height 11
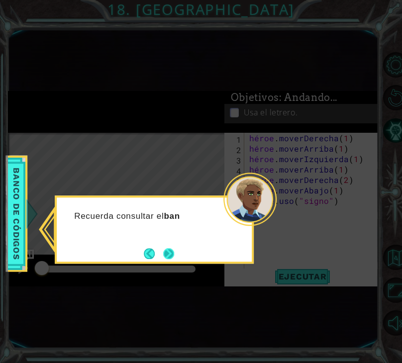
click at [170, 252] on button "Próximo" at bounding box center [168, 253] width 11 height 11
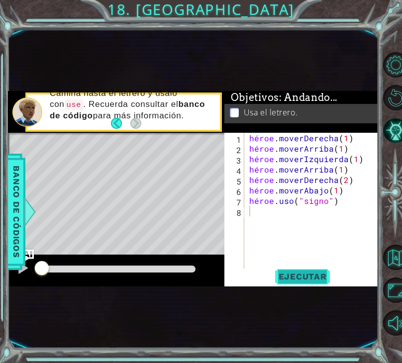
click at [309, 274] on font "Ejecutar" at bounding box center [302, 276] width 48 height 10
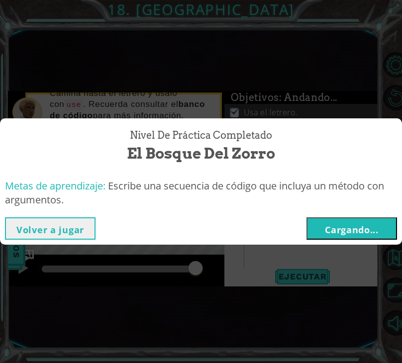
click at [345, 237] on button "Cargando..." at bounding box center [351, 228] width 90 height 22
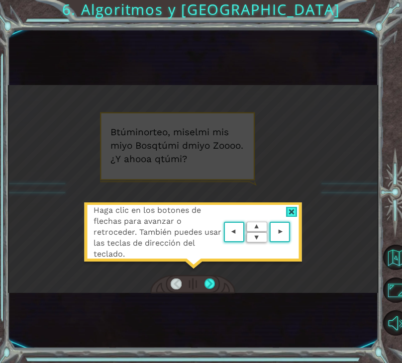
click at [292, 232] on area at bounding box center [292, 232] width 0 height 0
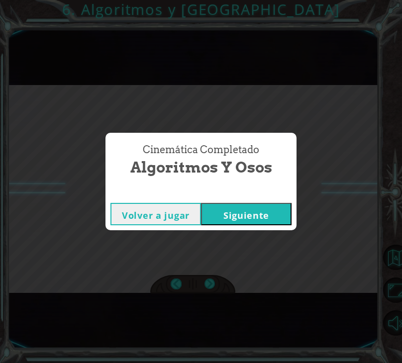
click at [275, 205] on button "Siguiente" at bounding box center [246, 214] width 90 height 22
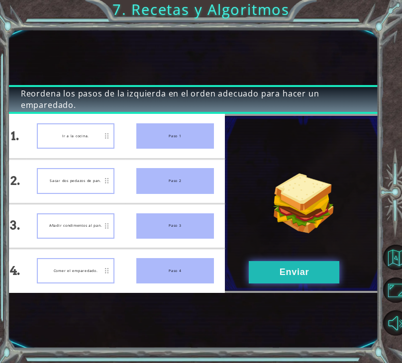
click at [331, 266] on button "Enviar" at bounding box center [294, 272] width 90 height 22
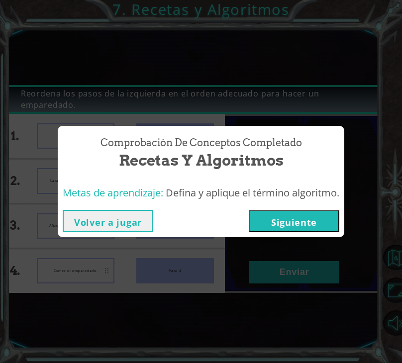
click at [325, 225] on button "Siguiente" at bounding box center [294, 221] width 90 height 22
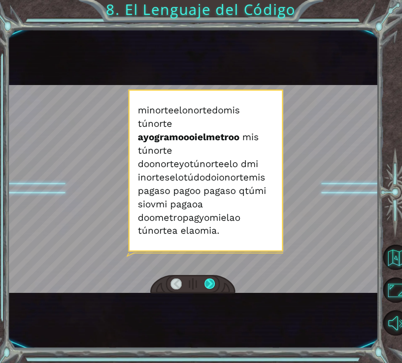
click at [207, 284] on div at bounding box center [209, 283] width 11 height 11
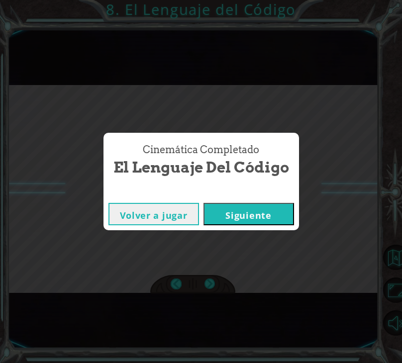
click at [266, 206] on button "Siguiente" at bounding box center [248, 214] width 90 height 22
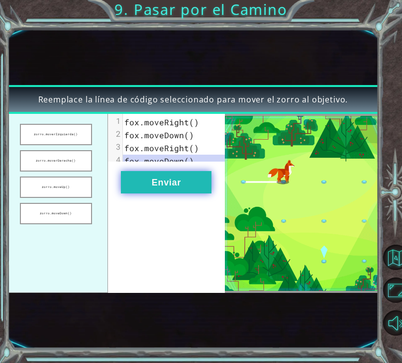
click at [170, 187] on font "Enviar" at bounding box center [166, 182] width 29 height 10
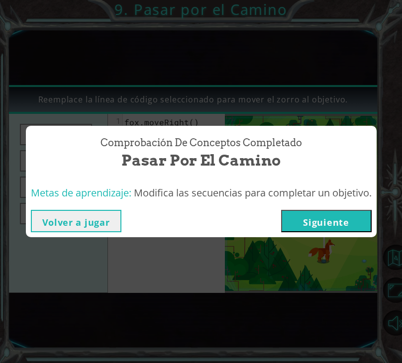
click at [370, 214] on button "Siguiente" at bounding box center [326, 221] width 90 height 22
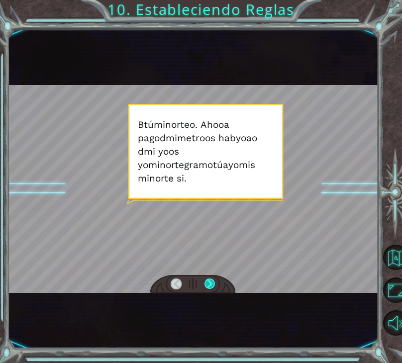
click at [205, 283] on div at bounding box center [209, 283] width 11 height 11
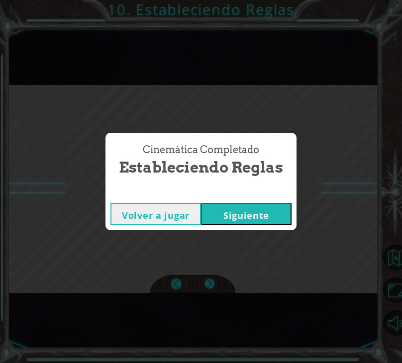
click at [251, 207] on button "Siguiente" at bounding box center [246, 214] width 90 height 22
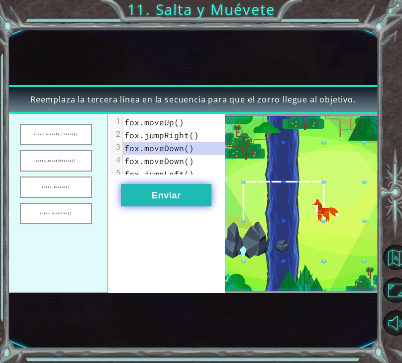
click at [183, 206] on button "Enviar" at bounding box center [166, 195] width 90 height 22
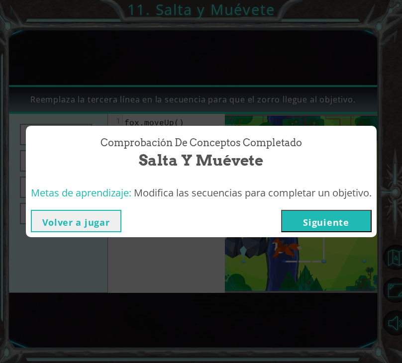
click at [358, 216] on button "Siguiente" at bounding box center [326, 221] width 90 height 22
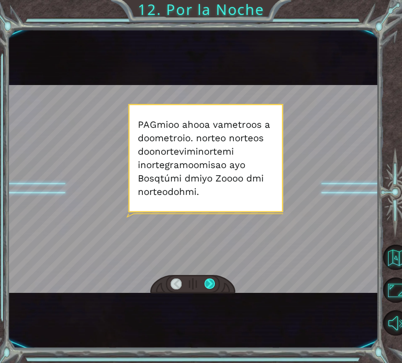
click at [211, 280] on div at bounding box center [209, 283] width 11 height 11
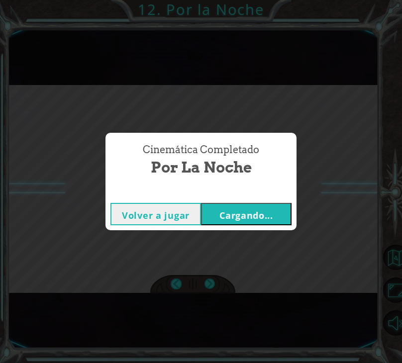
click at [244, 217] on font "Cargando..." at bounding box center [246, 215] width 54 height 12
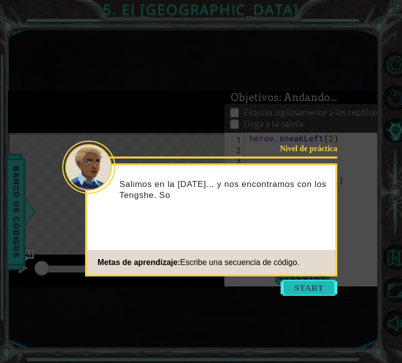
click at [304, 286] on button "Comenzar" at bounding box center [308, 288] width 57 height 16
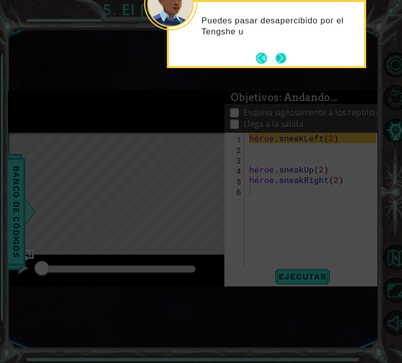
click at [279, 56] on button "Próximo" at bounding box center [281, 58] width 18 height 18
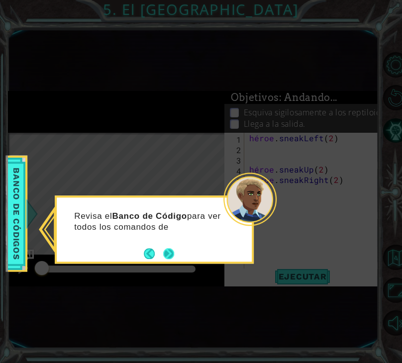
click at [171, 251] on button "Próximo" at bounding box center [169, 254] width 12 height 12
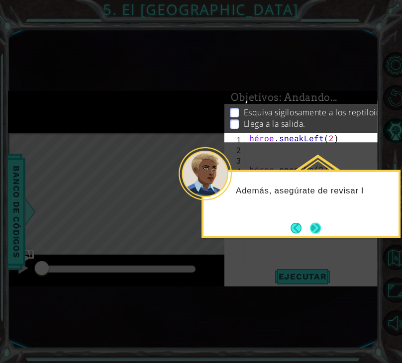
click at [315, 234] on button "Próximo" at bounding box center [315, 228] width 14 height 14
